Goal: Task Accomplishment & Management: Manage account settings

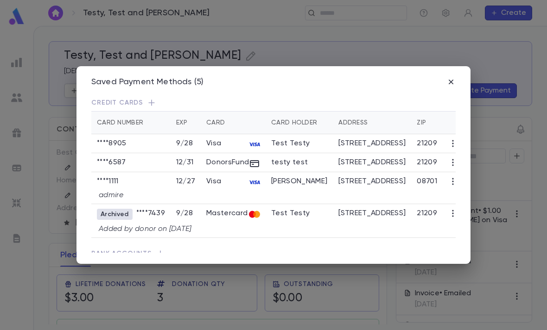
scroll to position [32, 0]
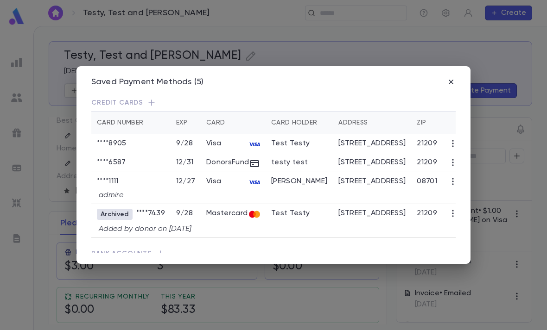
click at [459, 72] on div "Saved Payment Methods (5) Credit Cards Card Number Exp Card Card Holder Address…" at bounding box center [273, 165] width 394 height 198
click at [451, 77] on icon "button" at bounding box center [450, 81] width 9 height 9
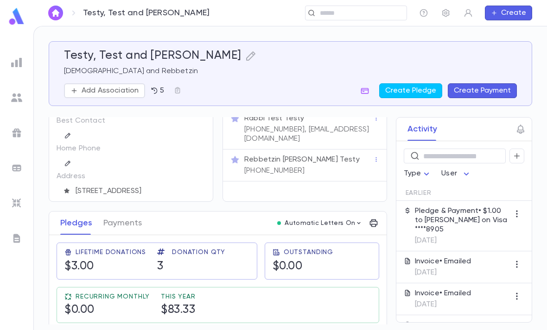
click at [15, 14] on img at bounding box center [16, 16] width 19 height 18
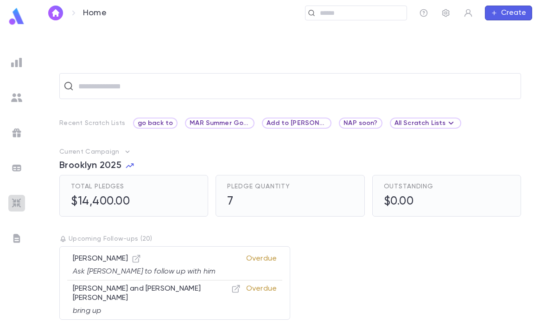
click at [19, 198] on img at bounding box center [16, 203] width 11 height 11
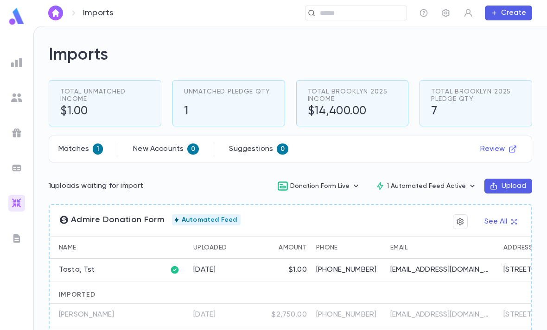
click at [504, 142] on button "Review" at bounding box center [499, 149] width 48 height 15
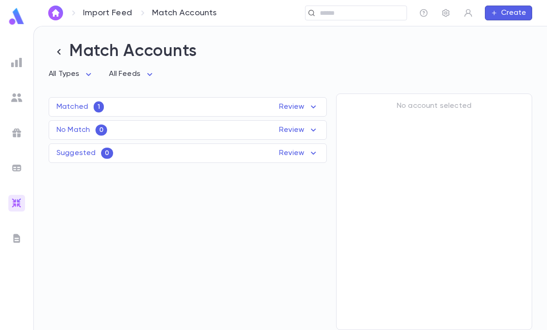
click at [287, 144] on div "Suggested 0 Review Name Feed Uploaded Phone Email Address No records found" at bounding box center [188, 153] width 278 height 19
click at [287, 101] on p "Review" at bounding box center [299, 106] width 40 height 11
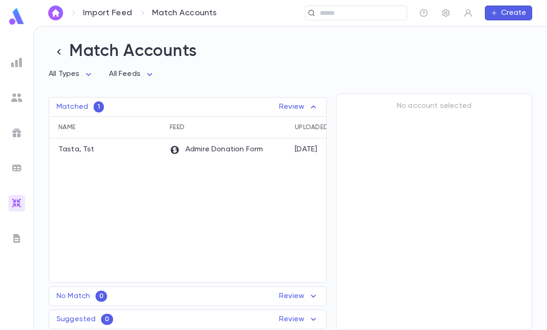
click at [260, 139] on div "Admire Donation Form" at bounding box center [227, 151] width 125 height 24
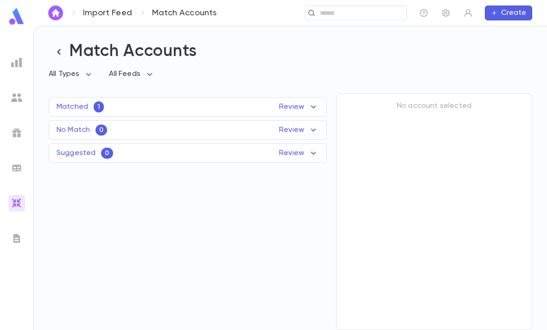
click at [16, 101] on img at bounding box center [16, 97] width 11 height 11
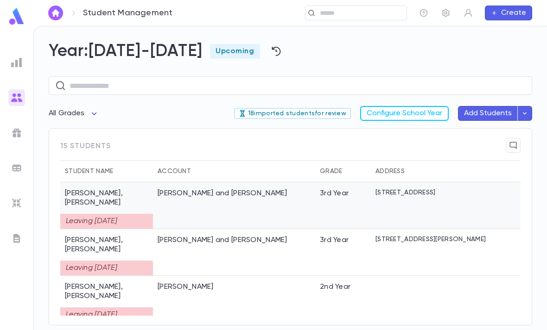
click at [258, 183] on div "Elfman, Feivel and Devorah" at bounding box center [234, 206] width 162 height 47
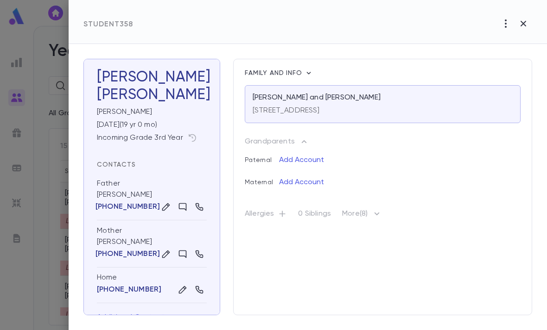
click at [521, 22] on icon "button" at bounding box center [523, 24] width 6 height 6
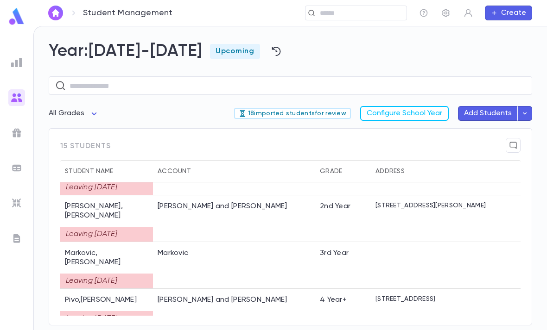
scroll to position [127, 0]
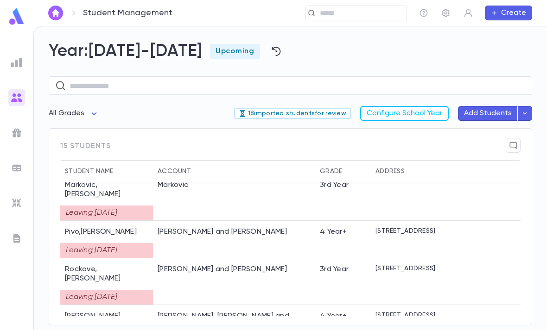
click at [257, 259] on div "Rockove, Menachem and Rivkie" at bounding box center [234, 282] width 162 height 47
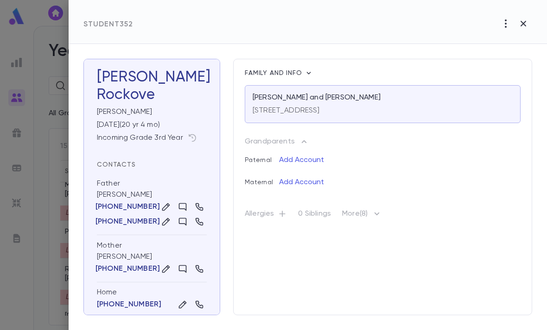
click at [518, 32] on button "button" at bounding box center [523, 24] width 18 height 18
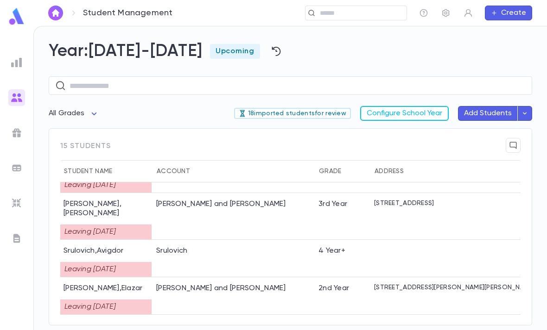
scroll to position [281, 1]
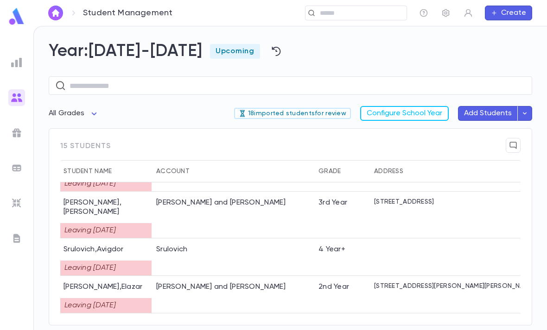
click at [254, 276] on div "Teicher, Avrohom and Shifra" at bounding box center [233, 295] width 162 height 38
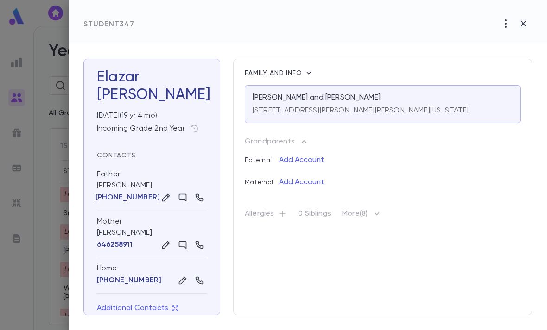
click at [522, 27] on icon "button" at bounding box center [523, 23] width 11 height 11
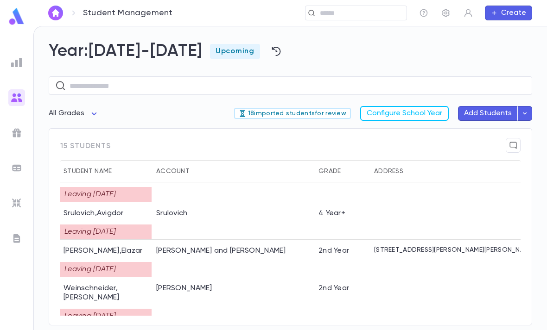
click at [323, 110] on p "18 imported students for review" at bounding box center [293, 113] width 108 height 7
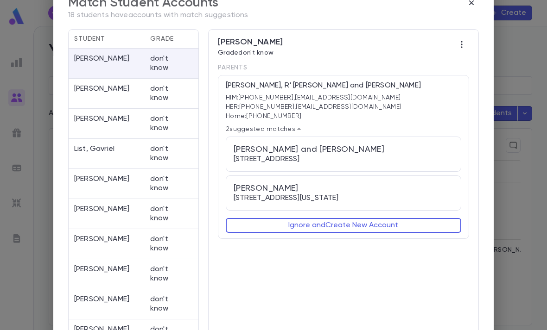
click at [373, 148] on div "Slatkin, Shlomo and Rivka 6301 Lincoln Ave., Baltimore MD 21209" at bounding box center [344, 154] width 220 height 19
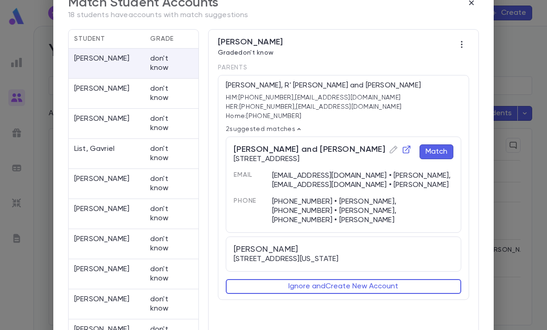
click at [113, 93] on p "Rosenman, Akiva" at bounding box center [106, 93] width 65 height 19
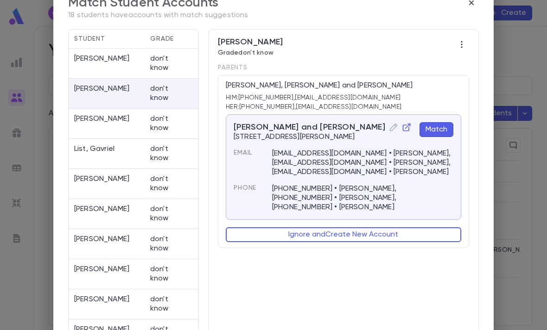
click at [102, 143] on div "List, Gavriel don't know" at bounding box center [134, 154] width 130 height 30
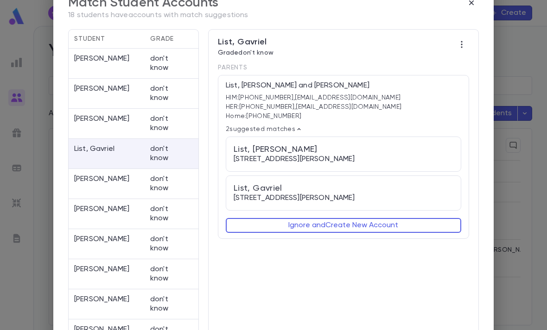
click at [390, 159] on div "List, Yaakov 3402 Hatton Road, Pikesville MD 21208" at bounding box center [344, 154] width 220 height 19
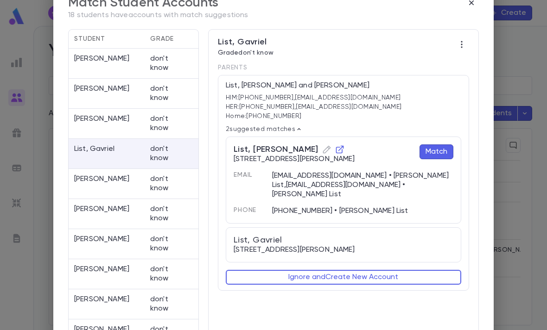
click at [336, 150] on icon "button" at bounding box center [340, 150] width 8 height 8
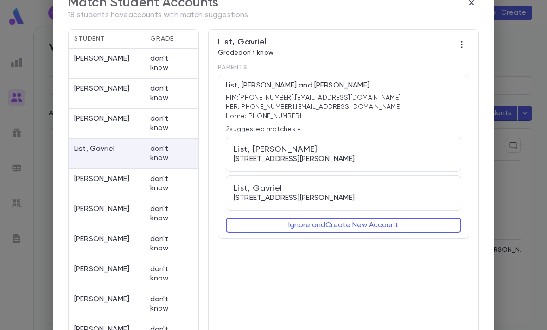
click at [398, 156] on div "List, Yaakov 3402 Hatton Road, Pikesville MD 21208" at bounding box center [344, 154] width 220 height 19
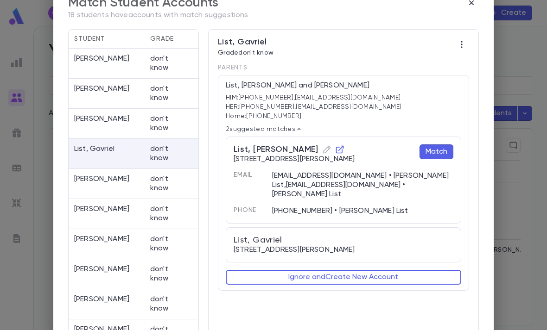
click at [440, 151] on button "Match" at bounding box center [436, 152] width 34 height 15
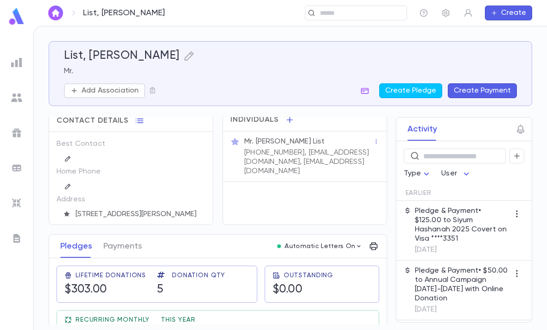
scroll to position [8, 0]
